Goal: Task Accomplishment & Management: Use online tool/utility

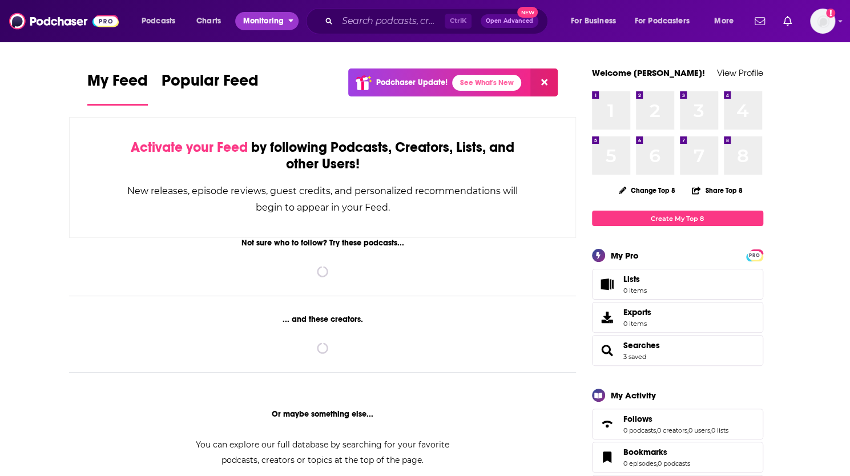
click at [254, 23] on span "Monitoring" at bounding box center [263, 21] width 41 height 16
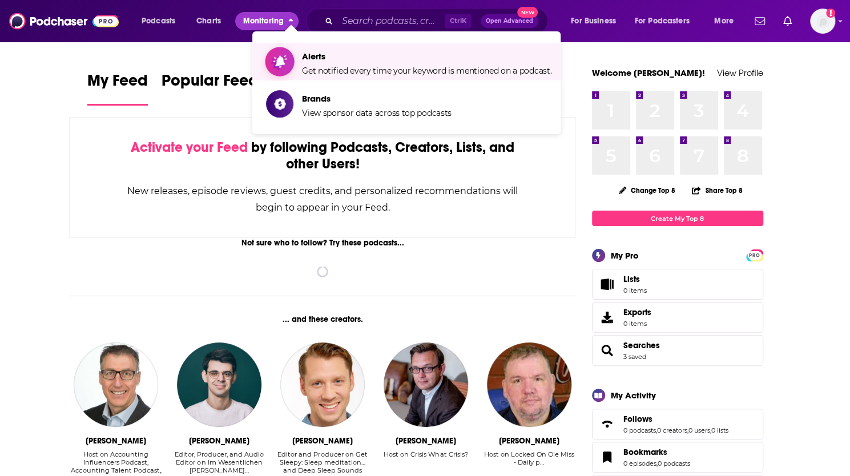
click at [300, 62] on link "Alerts Get notified every time your keyword is mentioned on a podcast." at bounding box center [408, 61] width 285 height 29
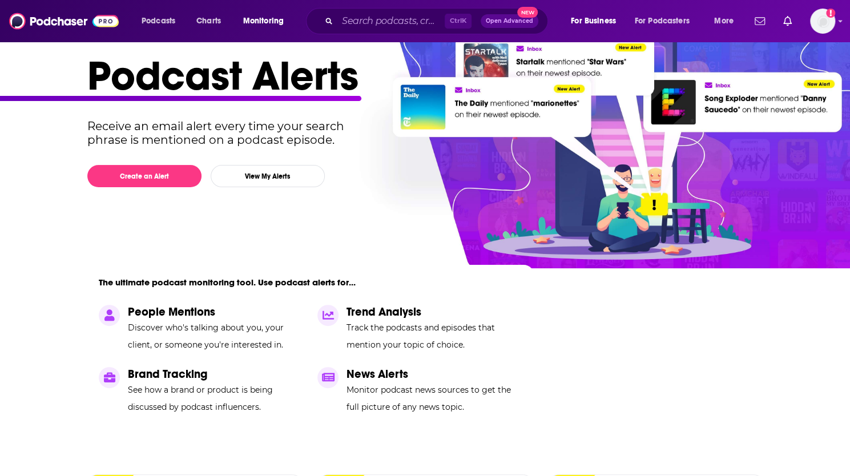
scroll to position [100, 0]
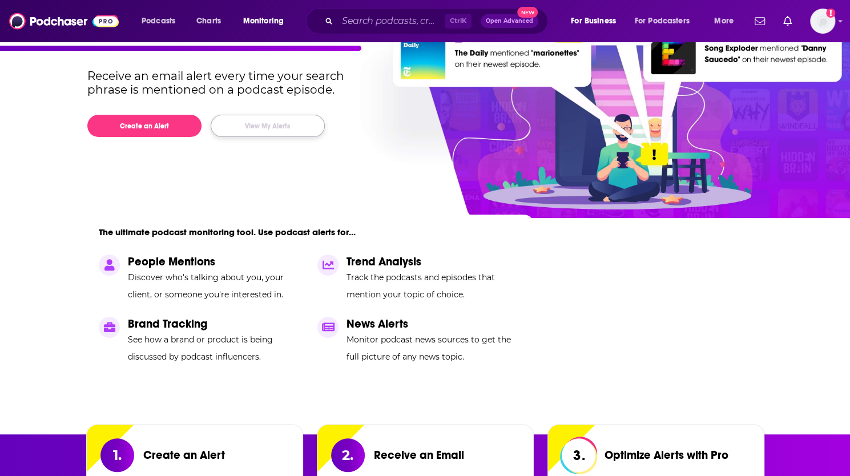
click at [252, 134] on button "View My Alerts" at bounding box center [268, 126] width 114 height 22
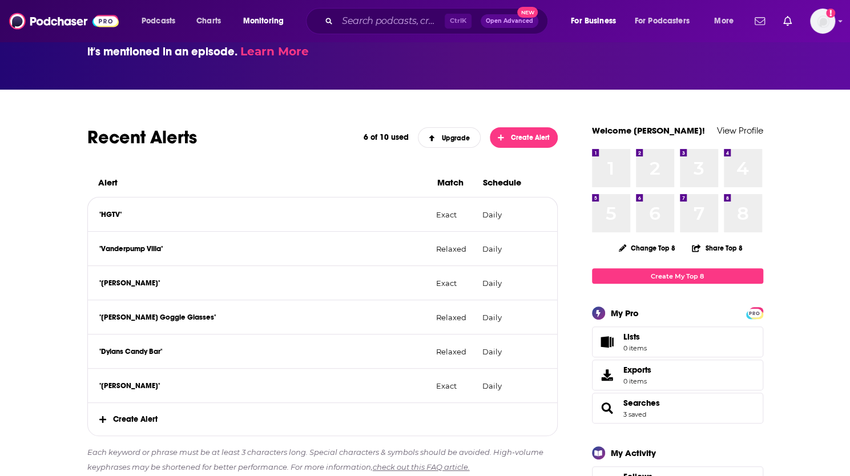
scroll to position [100, 0]
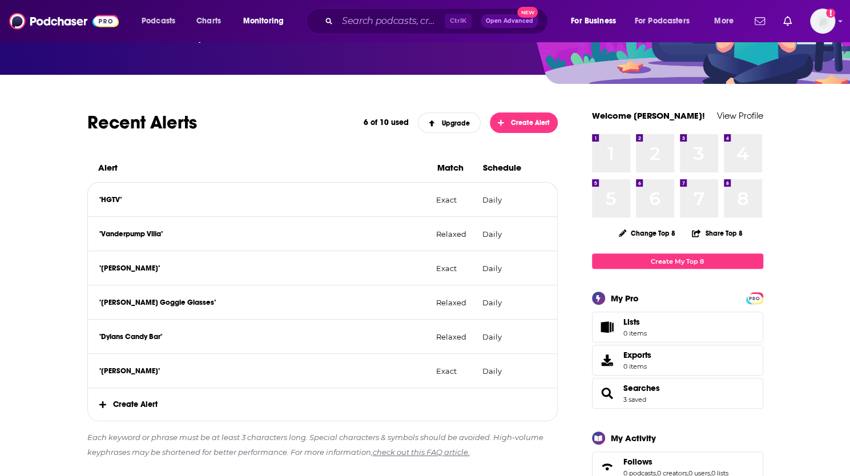
click at [136, 411] on span "Create Alert" at bounding box center [323, 404] width 470 height 33
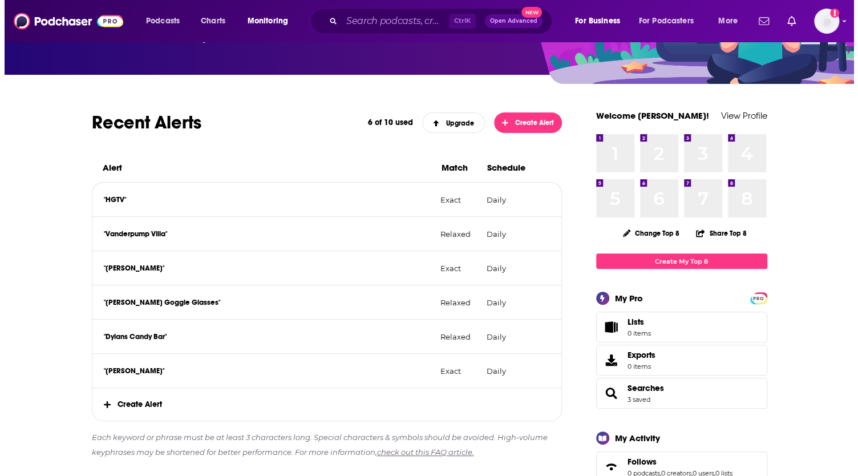
scroll to position [0, 0]
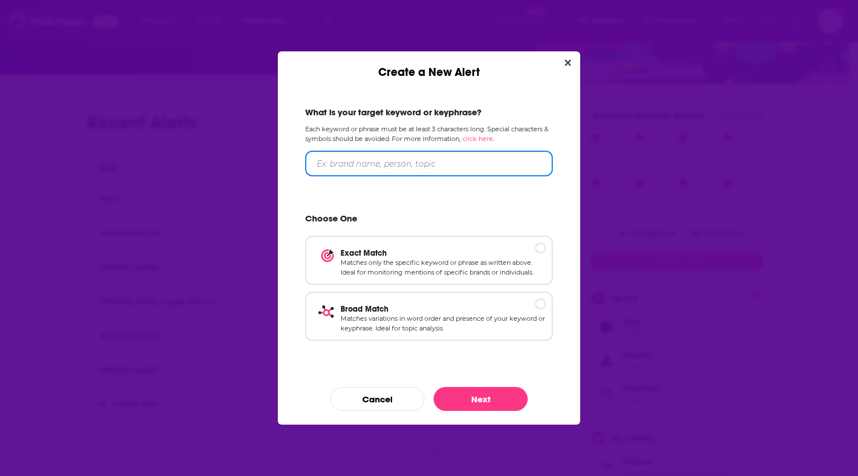
click at [394, 163] on input "Create a New Alert" at bounding box center [429, 164] width 248 height 26
type input ""Love Thy [PERSON_NAME]""
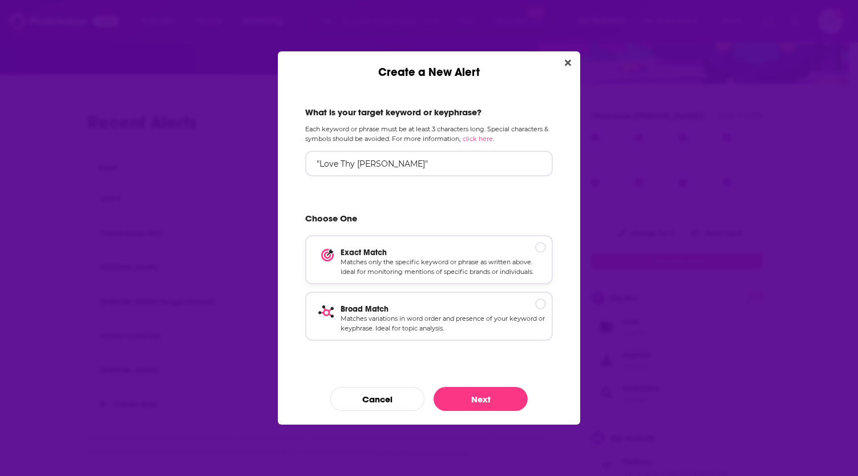
click at [410, 265] on p "Matches only the specific keyword or phrase as written above. Ideal for monitor…" at bounding box center [443, 267] width 205 height 20
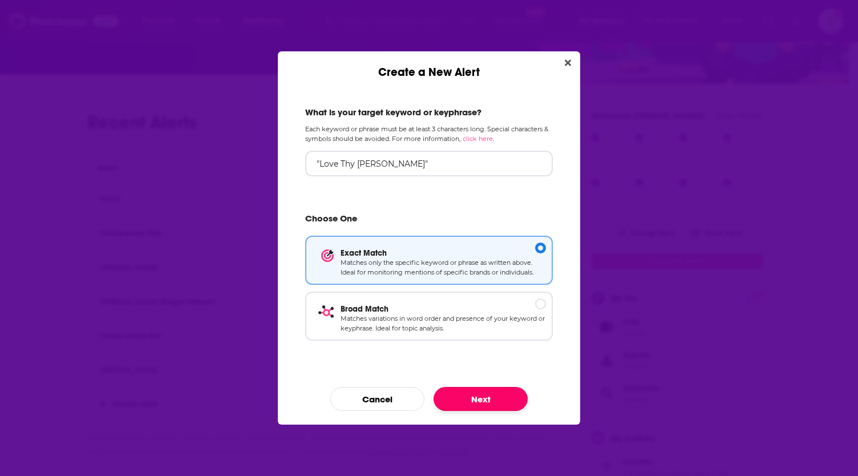
click at [489, 400] on button "Next" at bounding box center [481, 399] width 94 height 24
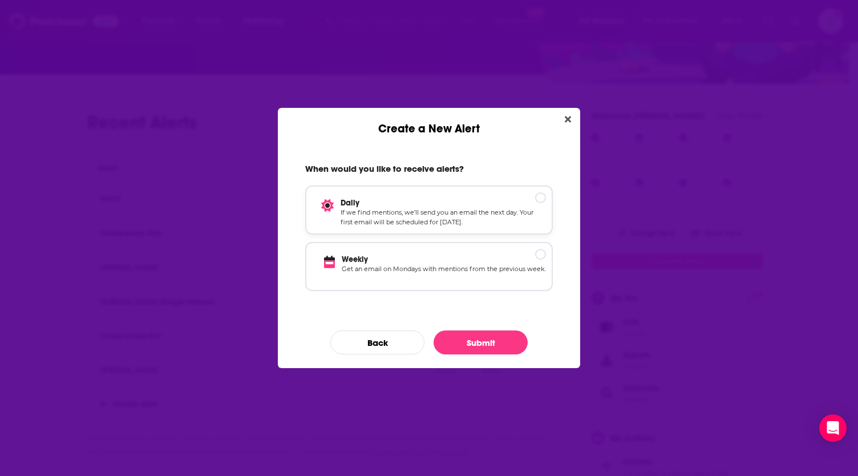
click at [413, 217] on p "If we find mentions, we’ll send you an email the next day. Your first email wil…" at bounding box center [443, 218] width 205 height 20
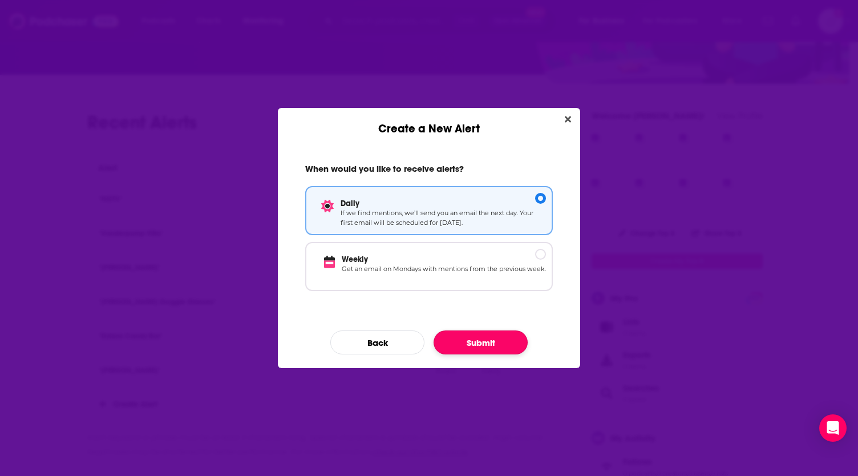
click at [467, 342] on button "Submit" at bounding box center [481, 342] width 94 height 24
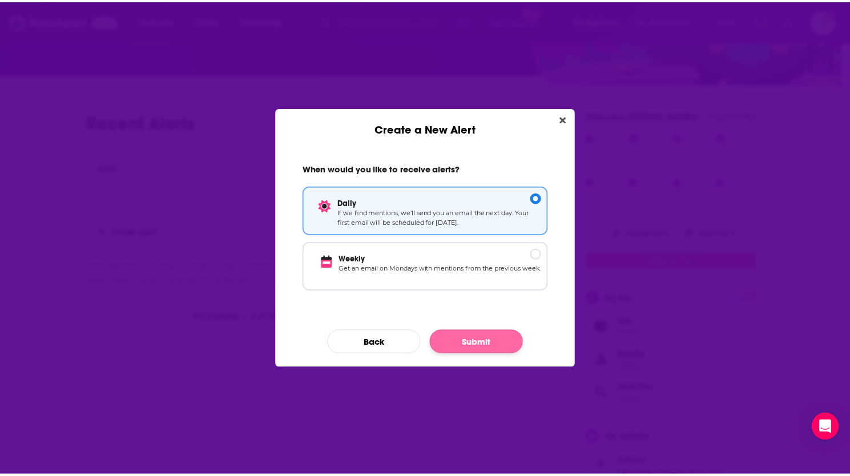
scroll to position [100, 0]
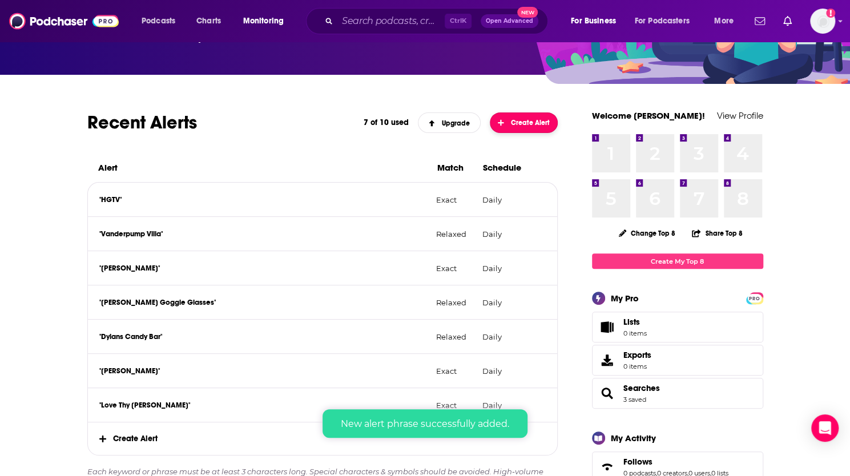
click at [518, 119] on span "Create Alert" at bounding box center [524, 123] width 52 height 8
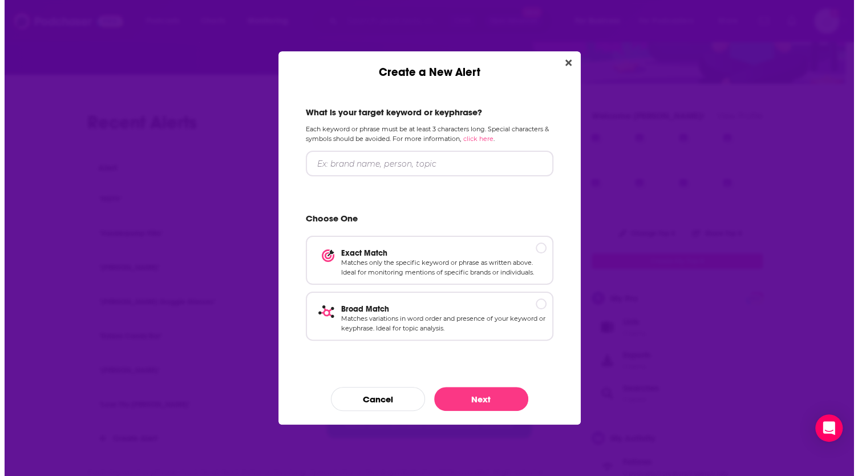
scroll to position [0, 0]
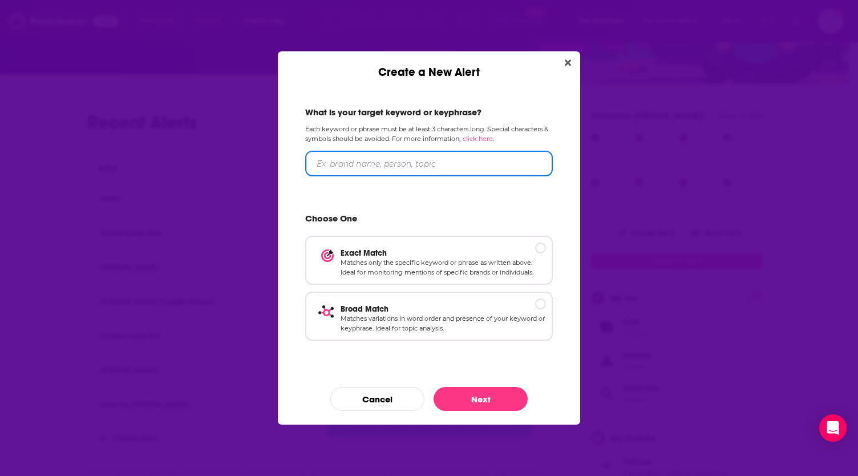
click at [343, 161] on input "Create a New Alert" at bounding box center [429, 164] width 248 height 26
type input ""All's Fair""
click at [412, 262] on p "Matches only the specific keyword or phrase as written above. Ideal for monitor…" at bounding box center [443, 267] width 205 height 20
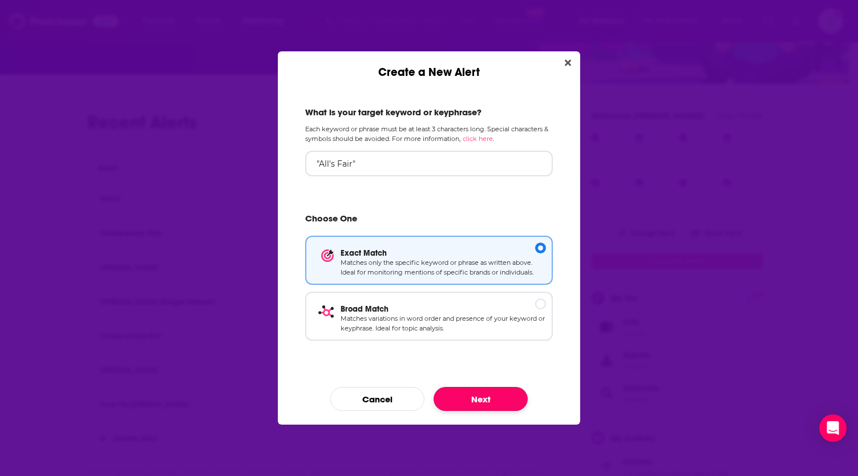
click at [462, 397] on button "Next" at bounding box center [481, 399] width 94 height 24
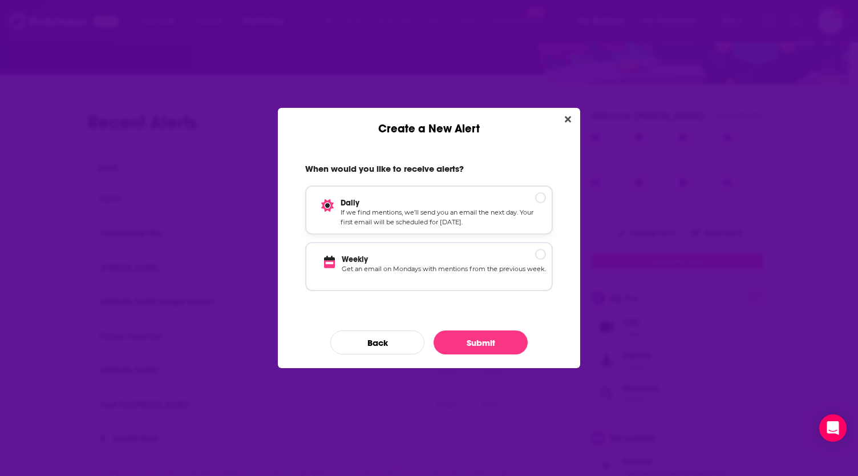
click at [384, 219] on p "If we find mentions, we’ll send you an email the next day. Your first email wil…" at bounding box center [443, 218] width 205 height 20
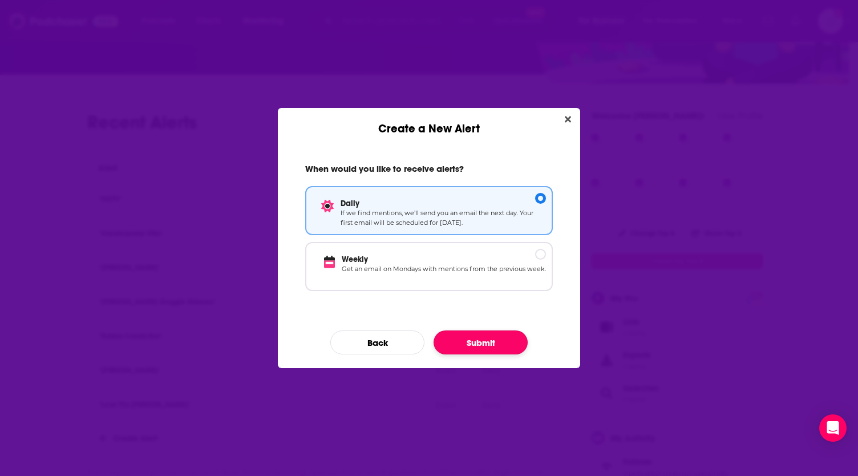
click at [481, 343] on button "Submit" at bounding box center [481, 342] width 94 height 24
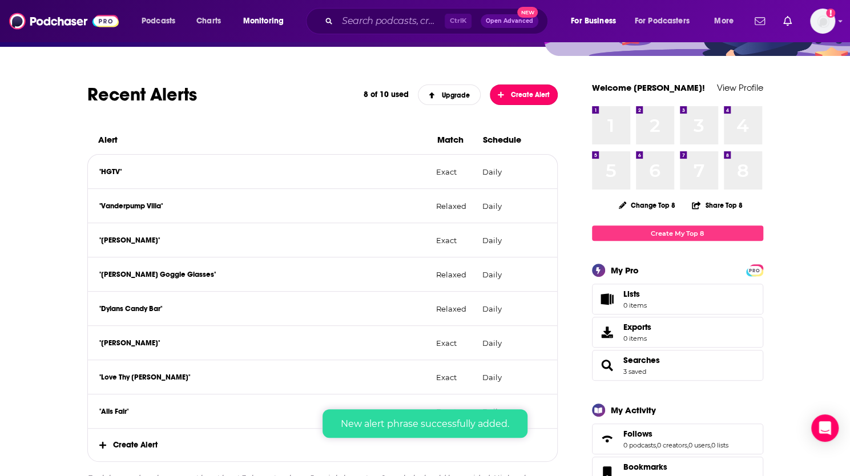
scroll to position [128, 0]
